Goal: Book appointment/travel/reservation

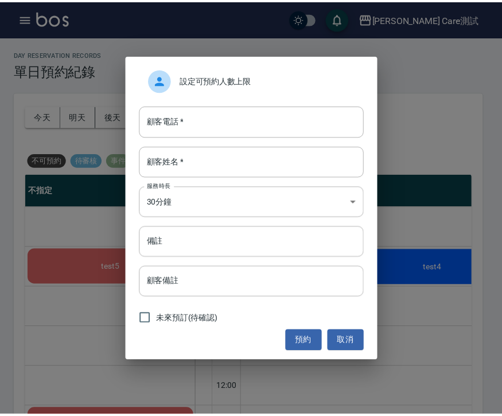
scroll to position [636, 0]
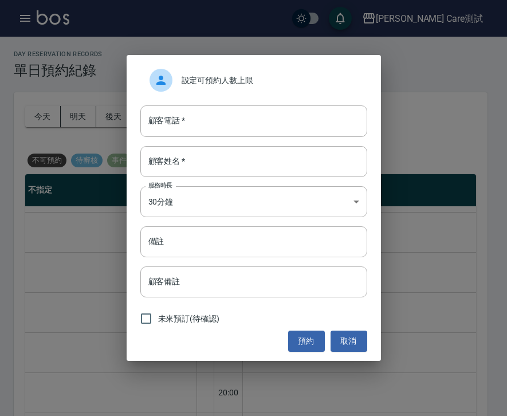
click at [347, 346] on button "取消" at bounding box center [349, 341] width 37 height 21
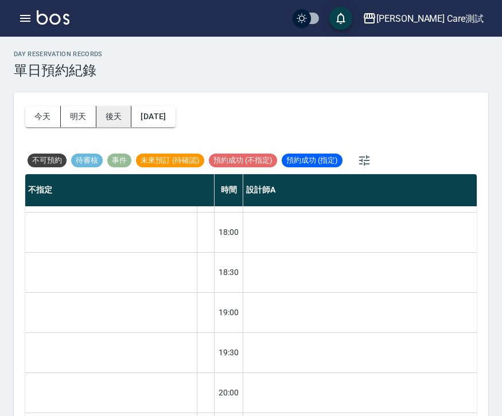
click at [117, 115] on button "後天" at bounding box center [114, 116] width 36 height 21
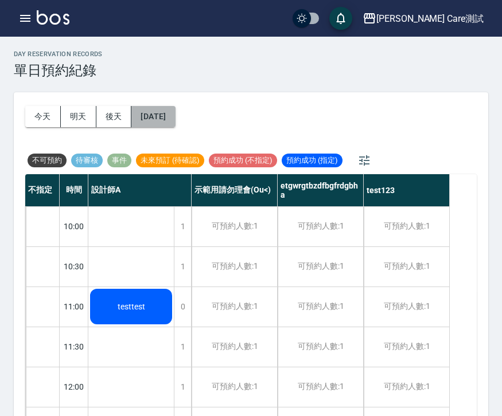
click at [165, 111] on button "[DATE]" at bounding box center [153, 116] width 44 height 21
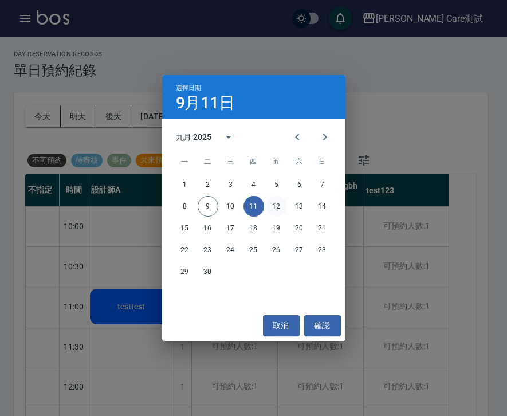
click at [279, 208] on button "12" at bounding box center [277, 206] width 21 height 21
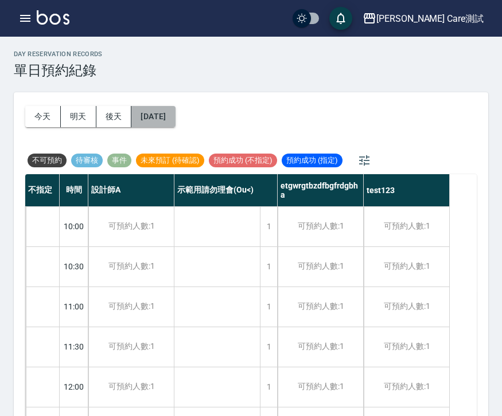
click at [165, 108] on button "[DATE]" at bounding box center [153, 116] width 44 height 21
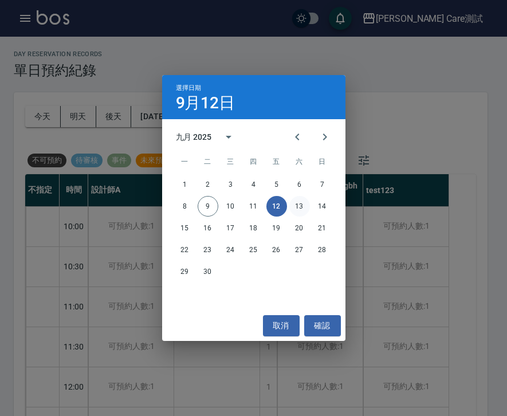
click at [300, 204] on button "13" at bounding box center [299, 206] width 21 height 21
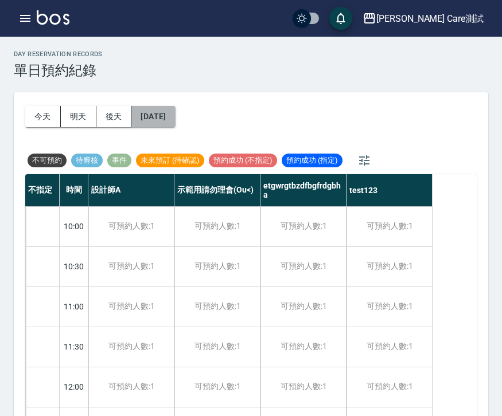
click at [162, 114] on button "[DATE]" at bounding box center [153, 116] width 44 height 21
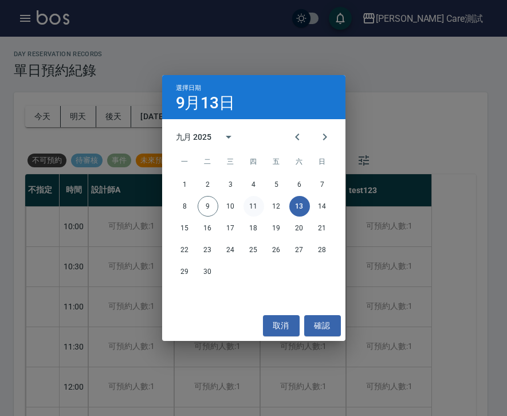
click at [252, 209] on button "11" at bounding box center [254, 206] width 21 height 21
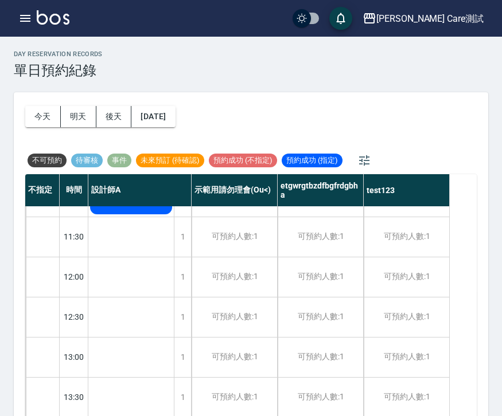
scroll to position [112, 0]
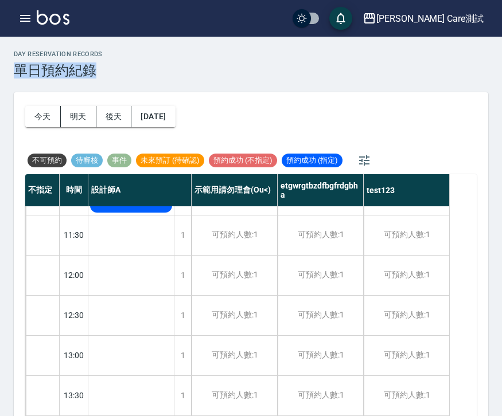
drag, startPoint x: 17, startPoint y: 66, endPoint x: 96, endPoint y: 69, distance: 79.7
click at [96, 69] on h3 "單日預約紀錄" at bounding box center [58, 70] width 89 height 16
copy h3 "單日預約紀錄"
click at [161, 67] on div "day Reservation records 單日預約紀錄" at bounding box center [251, 64] width 474 height 28
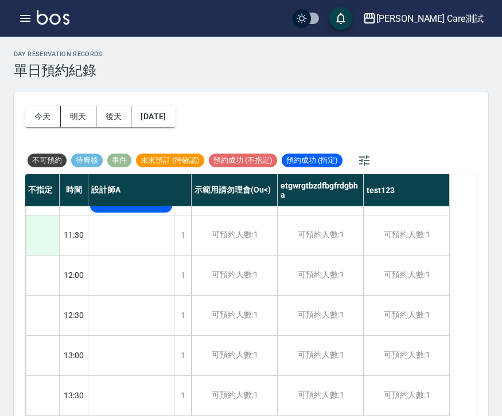
click at [53, 232] on div at bounding box center [42, 236] width 33 height 40
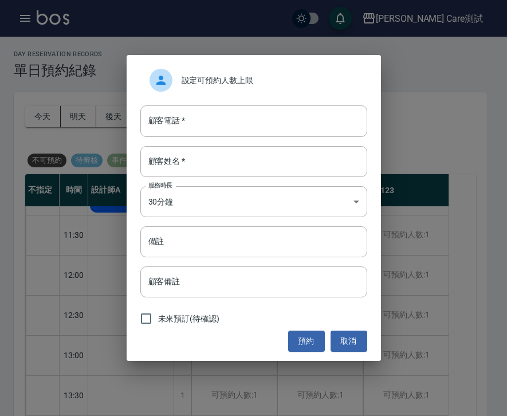
click at [242, 81] on span "設定可預約人數上限" at bounding box center [270, 81] width 177 height 12
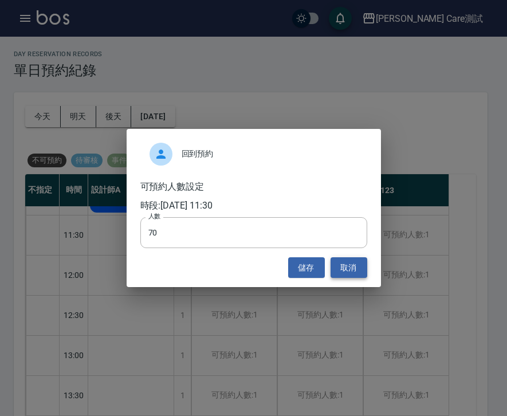
click at [350, 274] on button "取消" at bounding box center [349, 267] width 37 height 21
